Goal: Find specific page/section: Find specific page/section

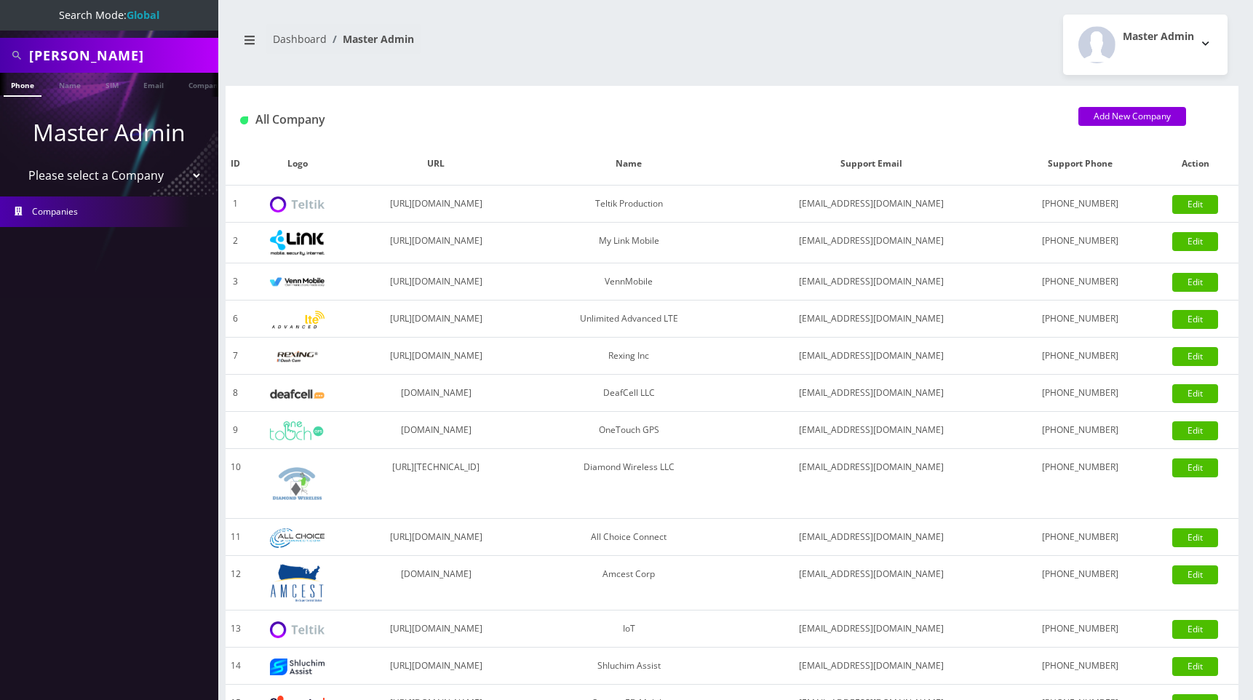
click at [100, 176] on select "Please select a Company Teltik Production My Link Mobile VennMobile Unlimited A…" at bounding box center [110, 176] width 186 height 28
select select "13"
click at [17, 162] on select "Please select a Company Teltik Production My Link Mobile VennMobile Unlimited A…" at bounding box center [110, 176] width 186 height 28
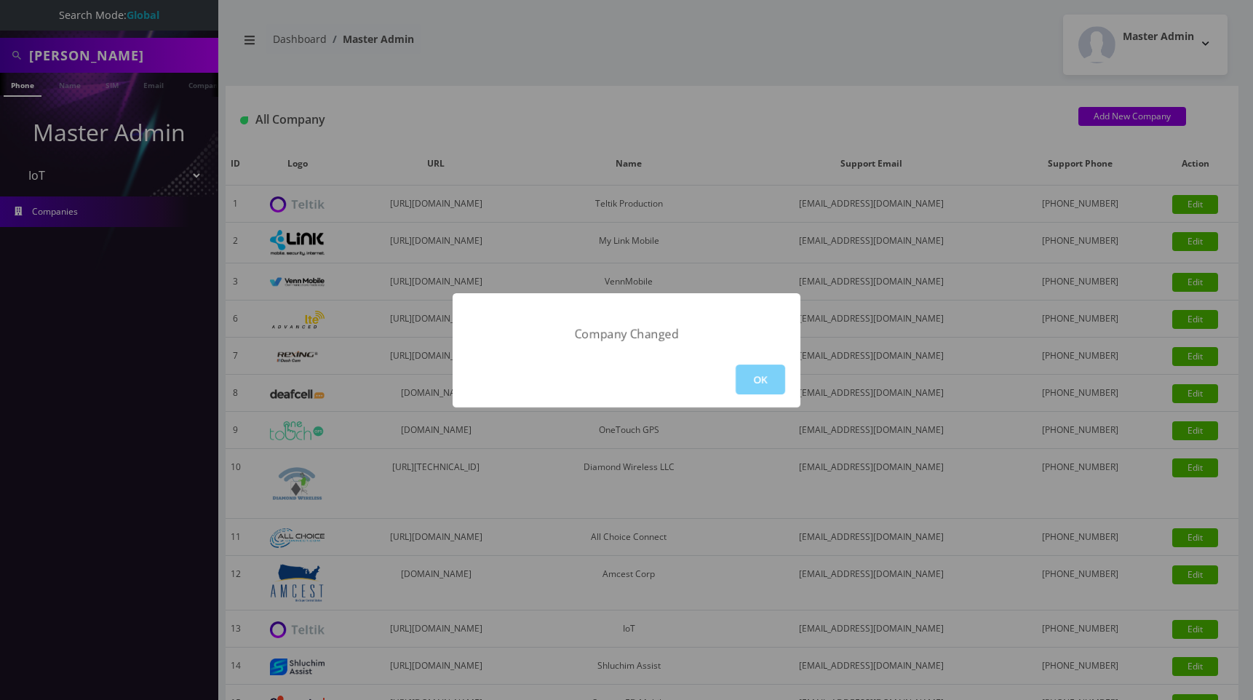
click at [68, 175] on div "Company Changed OK" at bounding box center [626, 350] width 1253 height 700
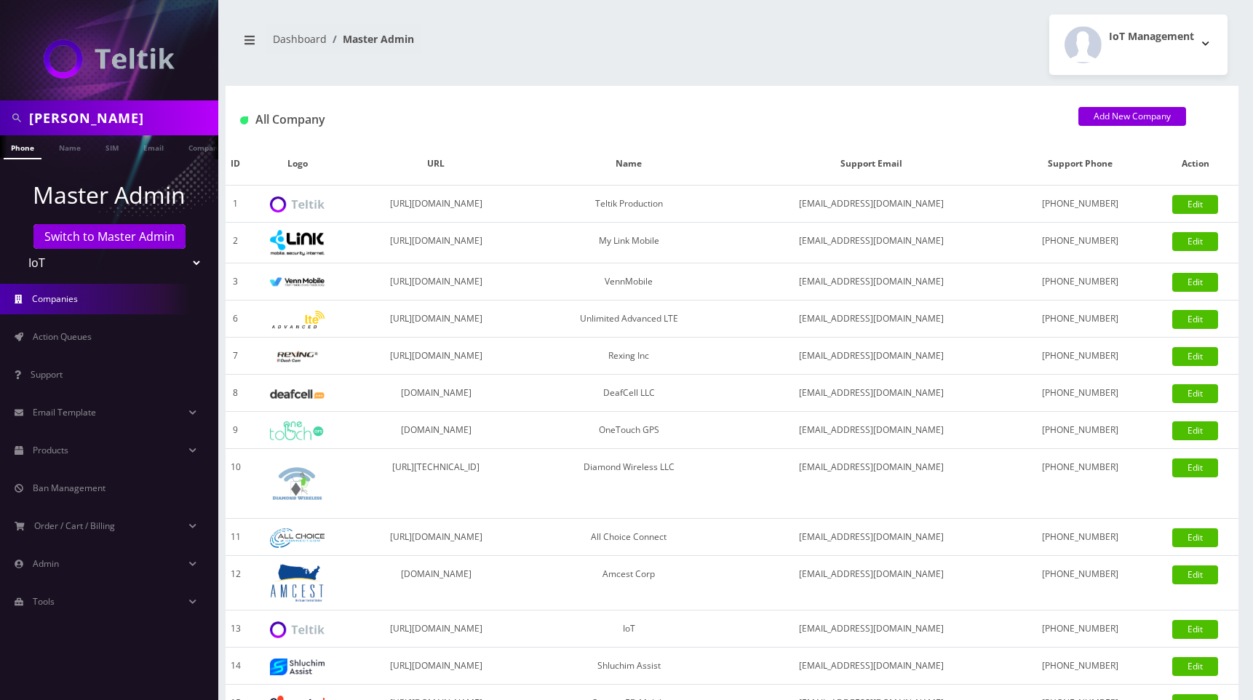
click at [79, 268] on select "Teltik Production My Link Mobile VennMobile Unlimited Advanced LTE [PERSON_NAME…" at bounding box center [110, 263] width 186 height 28
select select "15"
click at [17, 249] on select "Teltik Production My Link Mobile VennMobile Unlimited Advanced LTE [PERSON_NAME…" at bounding box center [110, 263] width 186 height 28
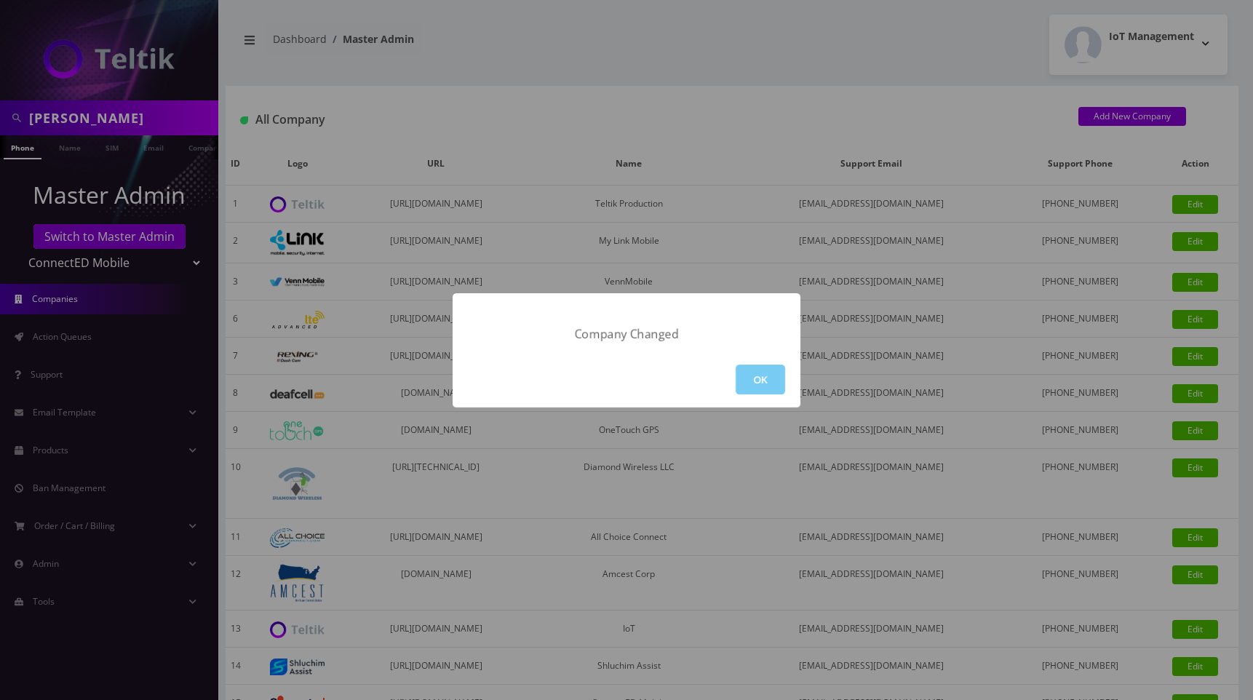
click at [766, 380] on button "OK" at bounding box center [760, 380] width 49 height 30
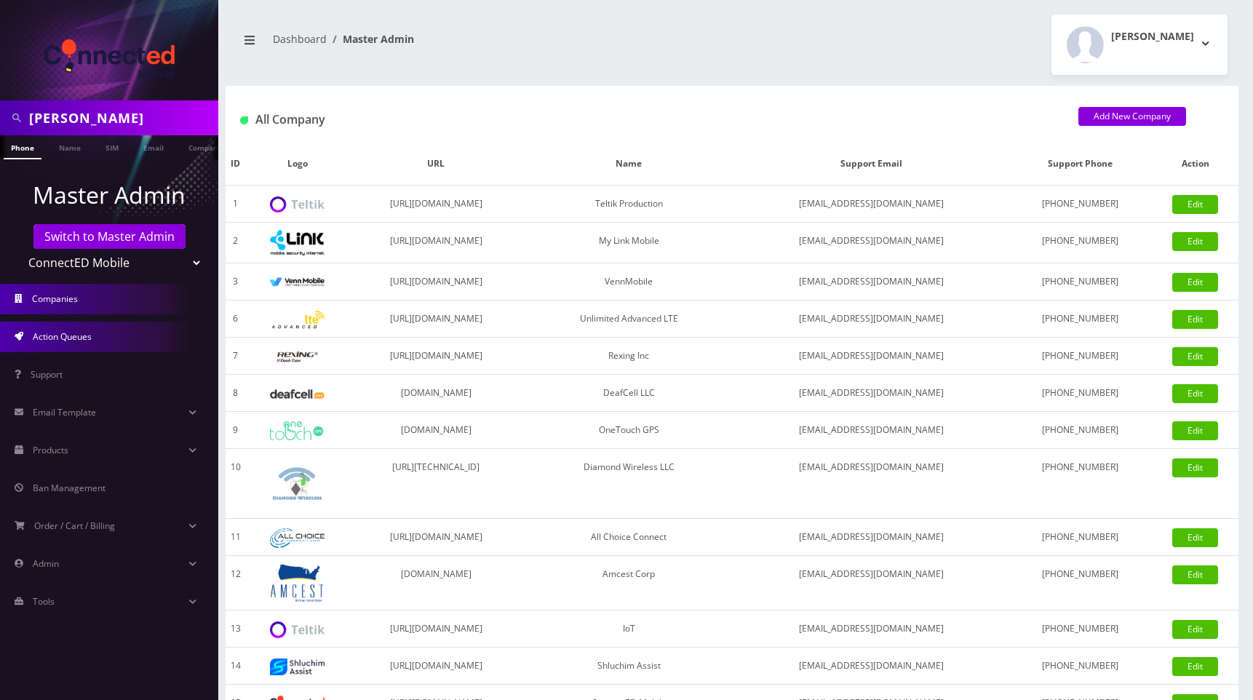
click at [68, 336] on span "Action Queues" at bounding box center [62, 336] width 59 height 12
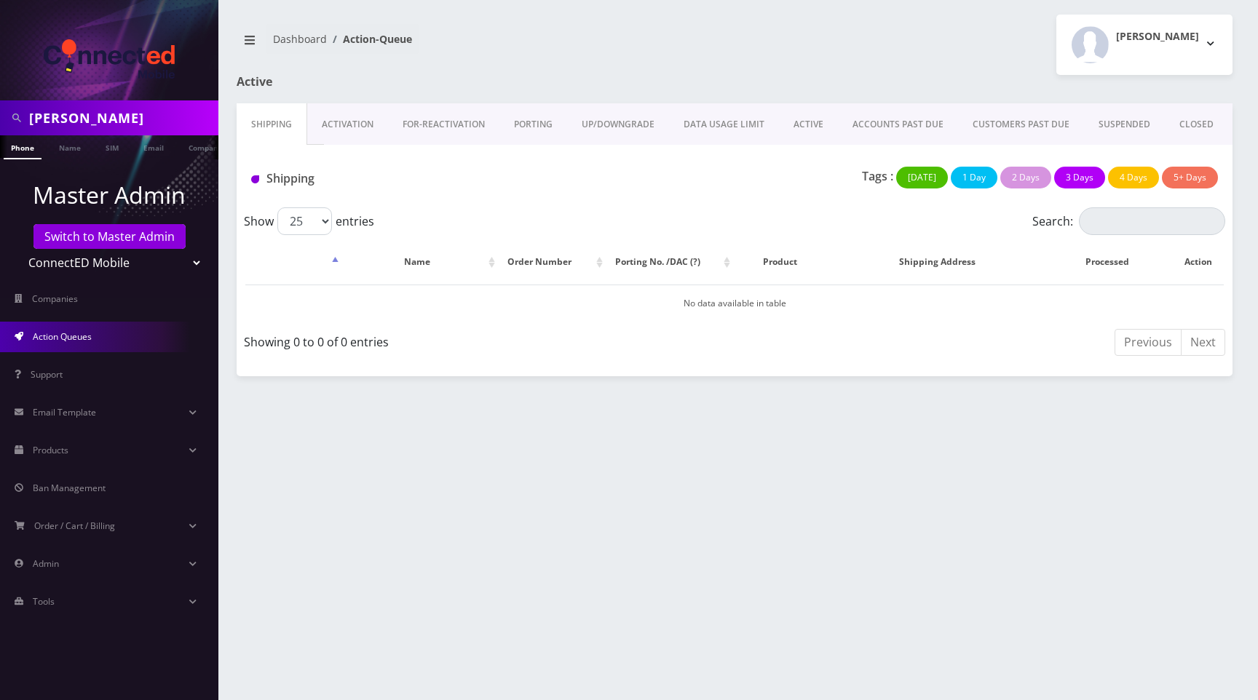
click at [535, 128] on link "PORTING" at bounding box center [533, 124] width 68 height 42
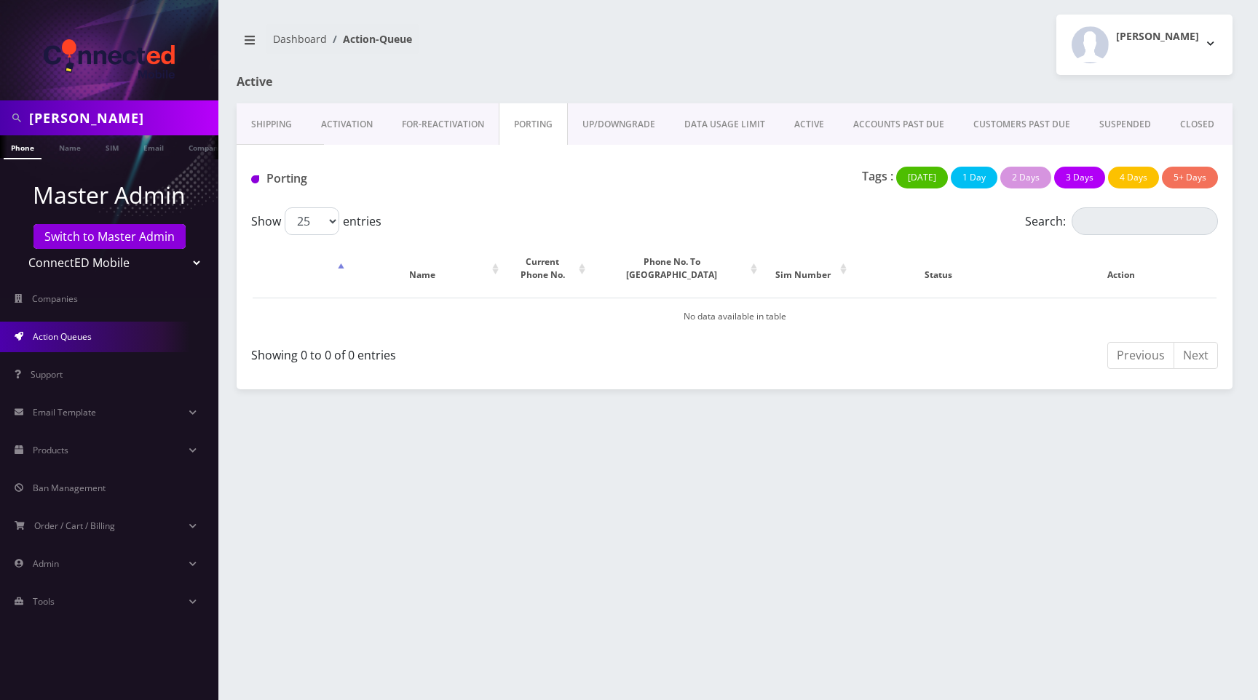
click at [801, 119] on link "ACTIVE" at bounding box center [809, 124] width 59 height 42
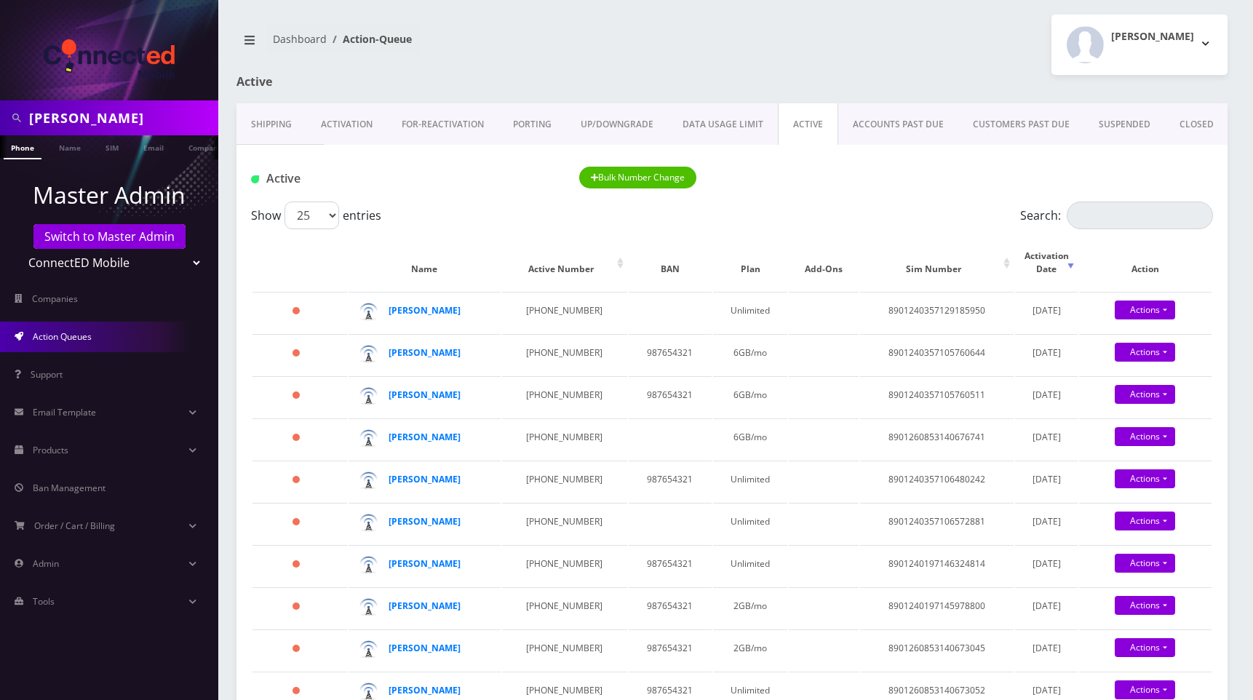
click at [794, 170] on div "Bulk Number Change" at bounding box center [691, 179] width 246 height 24
click at [269, 130] on link "Shipping" at bounding box center [272, 124] width 70 height 42
